Goal: Find contact information: Find contact information

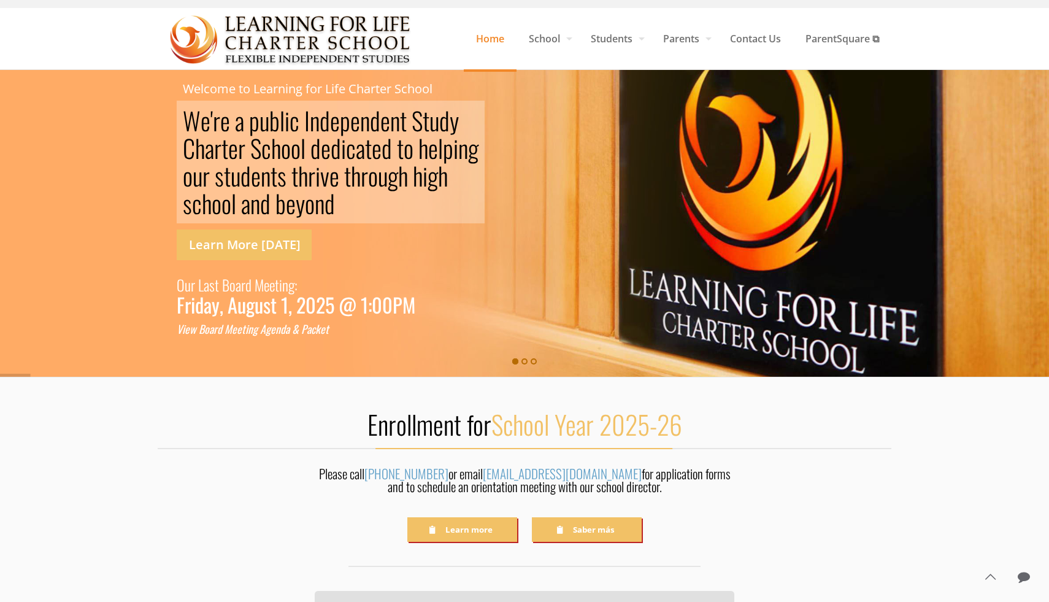
scroll to position [28, 0]
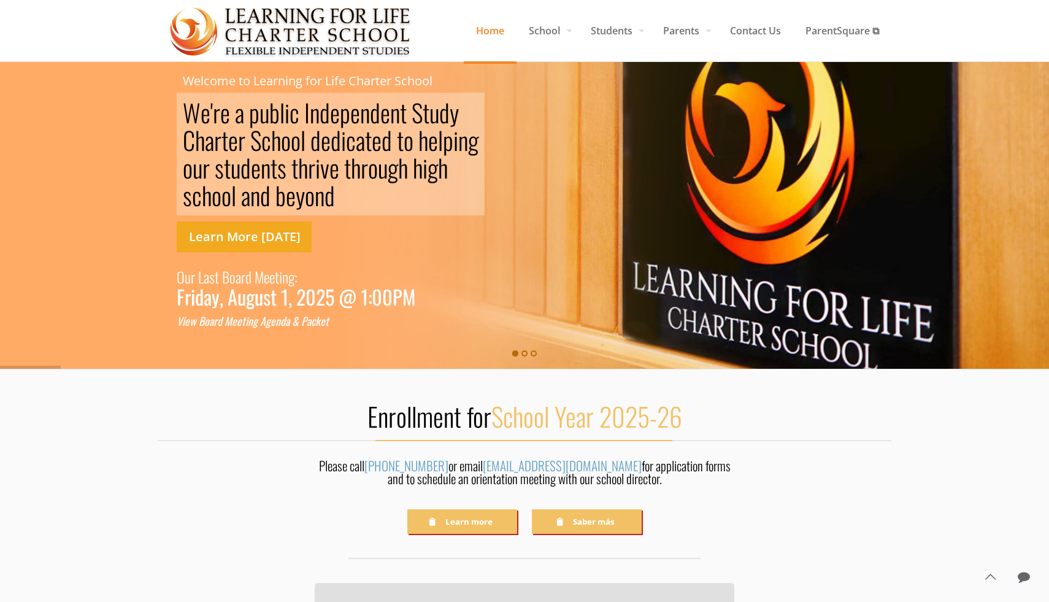
click at [258, 239] on link "Learn More [DATE]" at bounding box center [244, 237] width 135 height 31
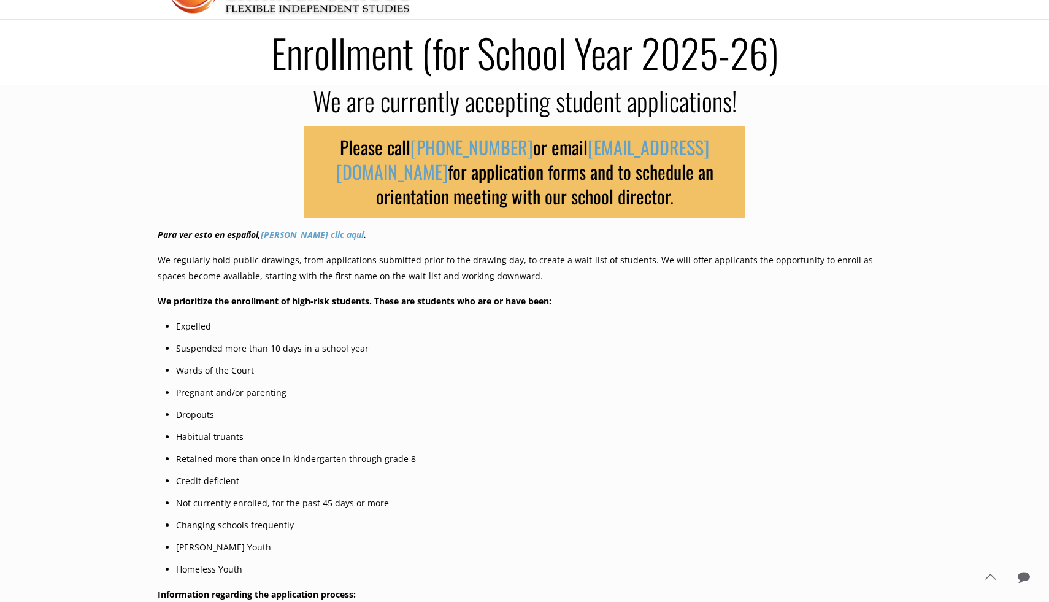
scroll to position [67, 0]
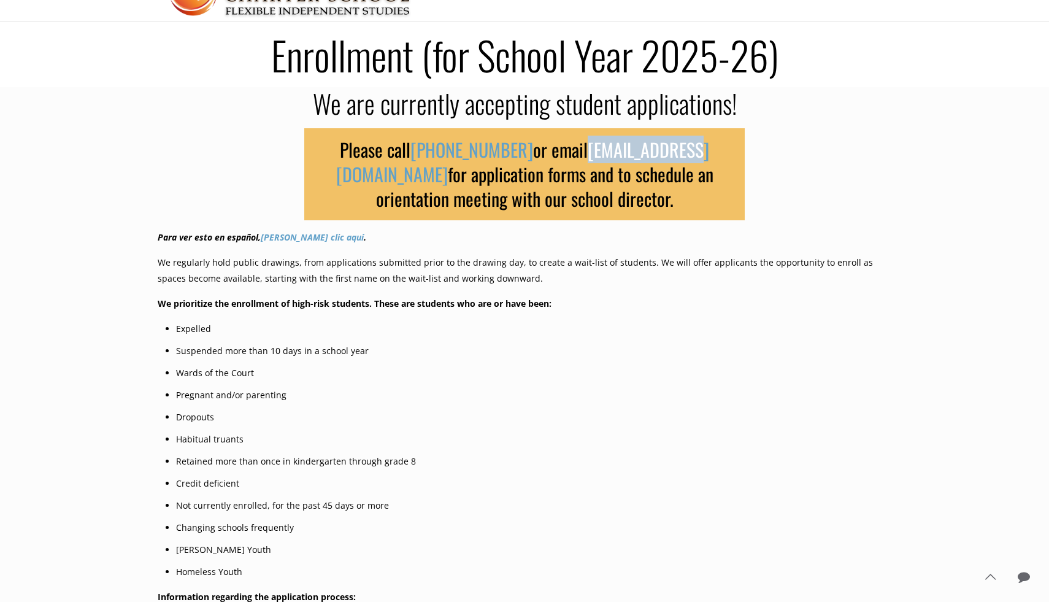
drag, startPoint x: 684, startPoint y: 153, endPoint x: 588, endPoint y: 155, distance: 95.7
click at [588, 155] on h3 "Please call [PHONE_NUMBER] or email [EMAIL_ADDRESS][DOMAIN_NAME] for applicatio…" at bounding box center [524, 174] width 441 height 92
copy link "[EMAIL_ADDRESS][DOMAIN_NAME]"
